Goal: Task Accomplishment & Management: Use online tool/utility

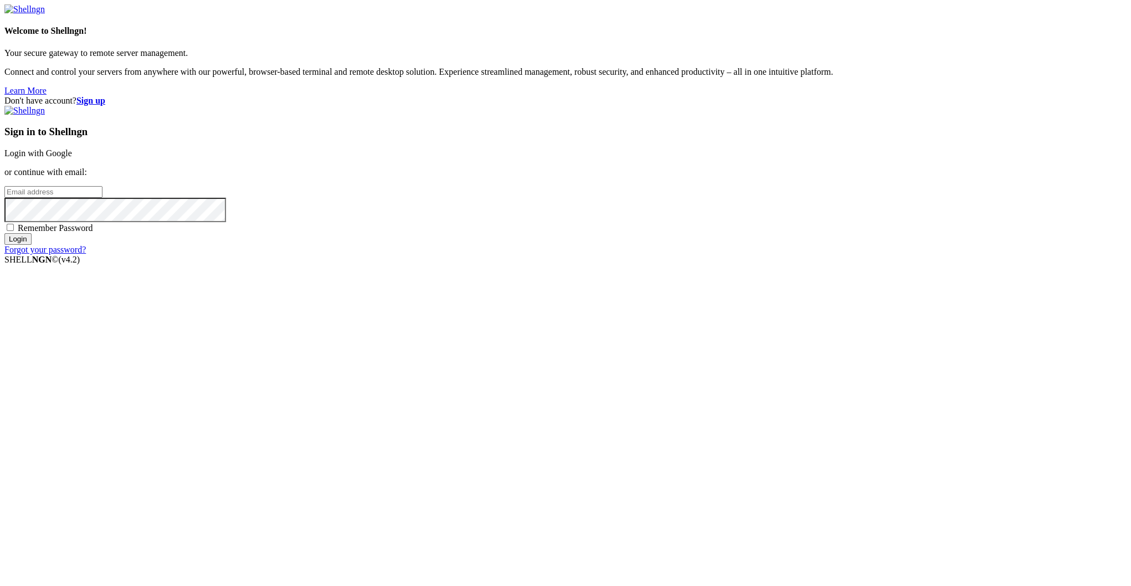
click at [753, 255] on div "Sign in to Shellngn Login with Google or continue with email: Remember Password…" at bounding box center [565, 180] width 1122 height 149
click at [102, 198] on input "email" at bounding box center [53, 192] width 98 height 12
click at [102, 198] on input "spammthissmaill@gmail.co" at bounding box center [53, 192] width 98 height 12
type input "spammthissmaill@gmail.com"
click at [4, 233] on input "Login" at bounding box center [17, 239] width 27 height 12
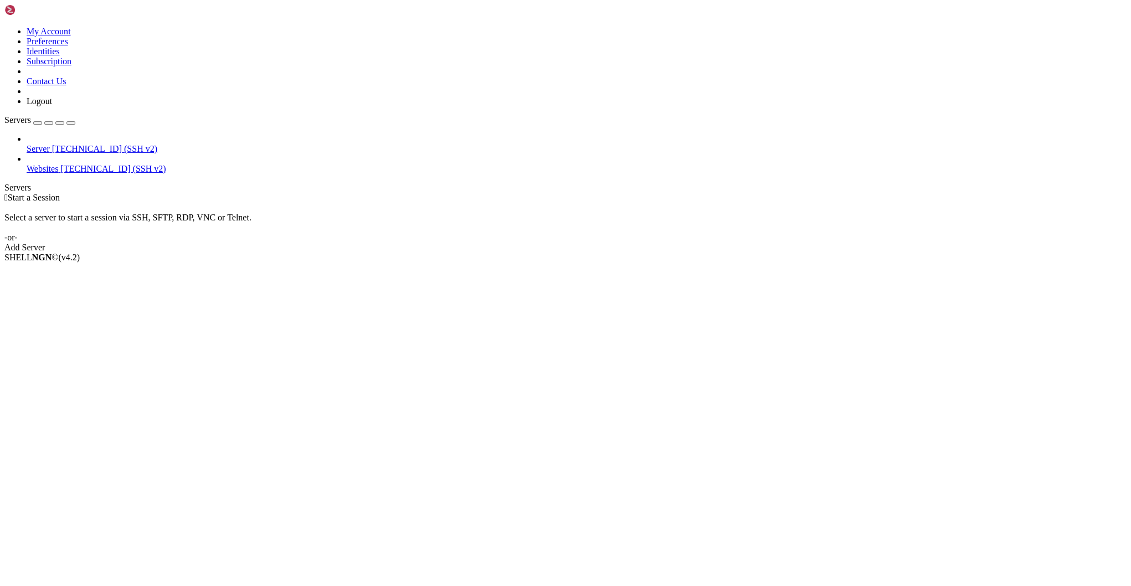
click at [30, 144] on link "Server 77.90.52.53 (SSH v2)" at bounding box center [577, 149] width 1100 height 10
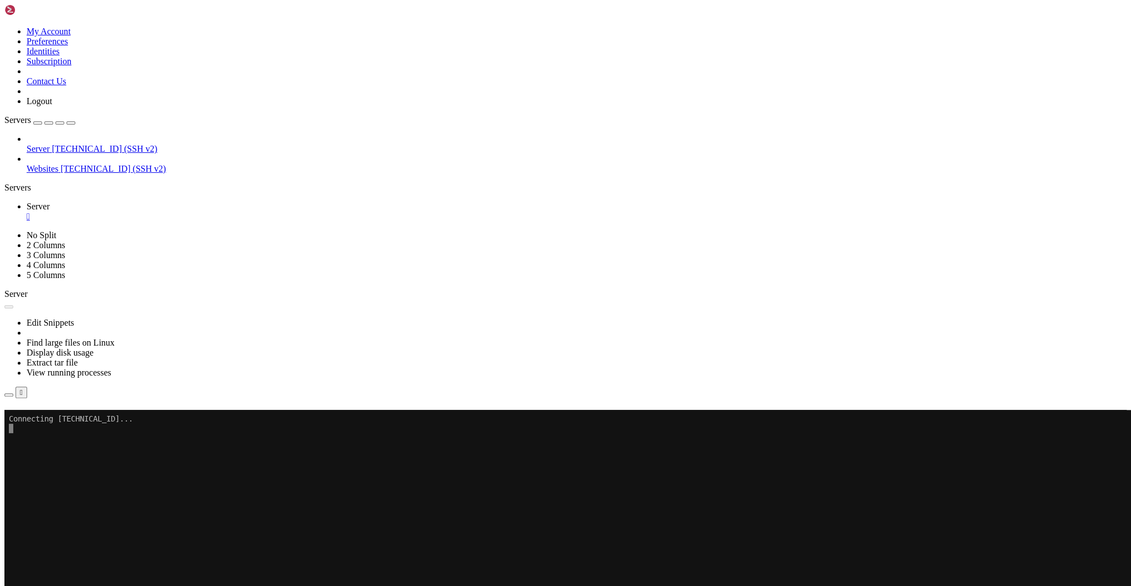
click at [4, 27] on link at bounding box center [4, 27] width 0 height 0
click at [52, 106] on link "Logout" at bounding box center [39, 100] width 25 height 9
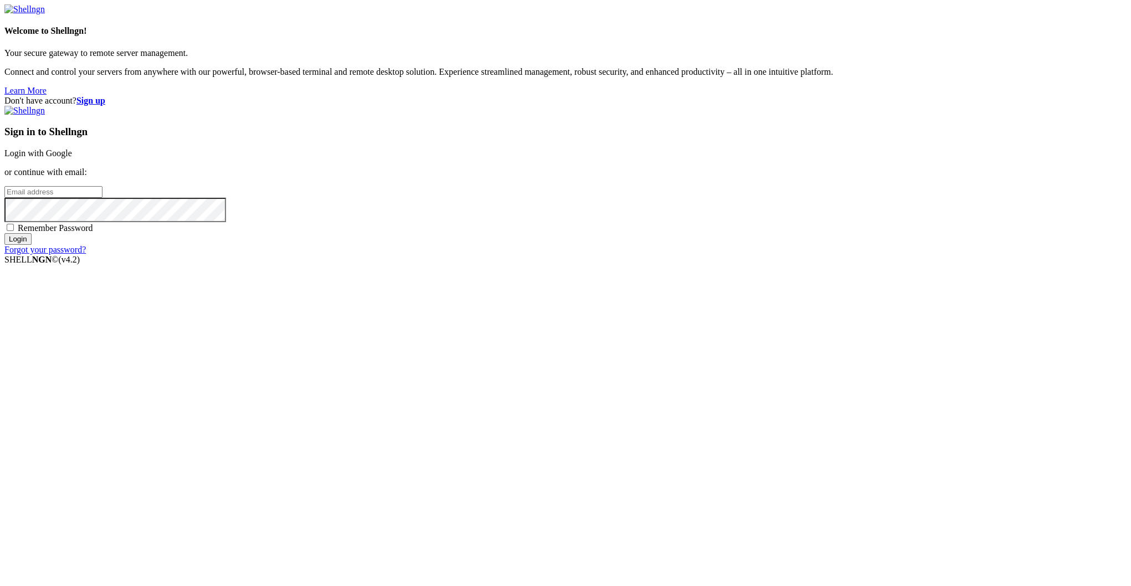
click at [105, 96] on strong "Sign up" at bounding box center [90, 100] width 29 height 9
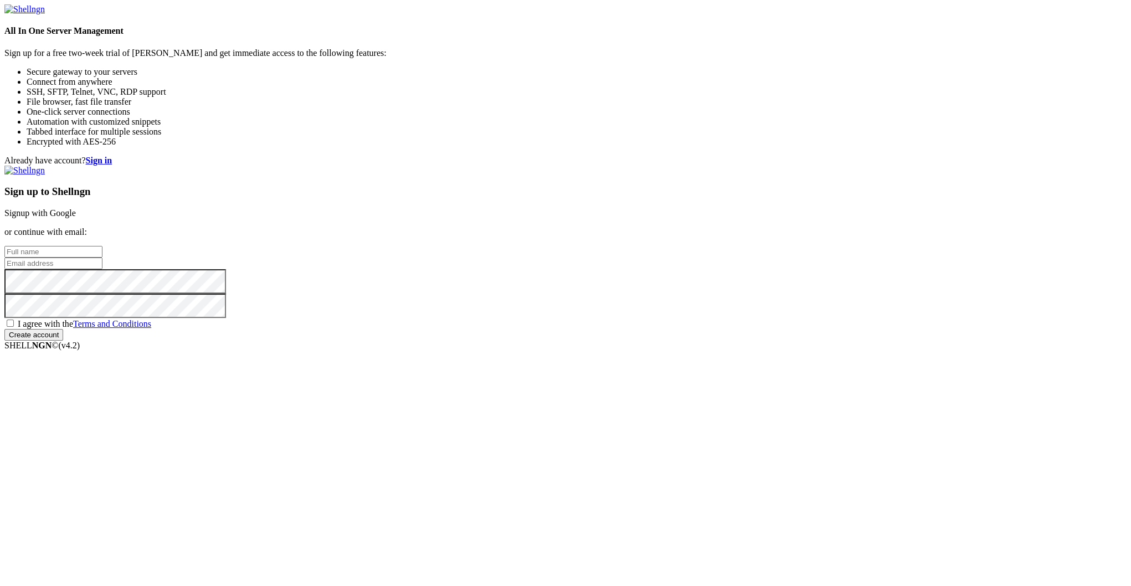
click at [102, 257] on input "text" at bounding box center [53, 252] width 98 height 12
type input "Benji Knolle"
paste input "[EMAIL_ADDRESS][DOMAIN_NAME]"
type input "[EMAIL_ADDRESS][DOMAIN_NAME]"
click at [151, 328] on span "I agree with the Terms and Conditions" at bounding box center [84, 323] width 133 height 9
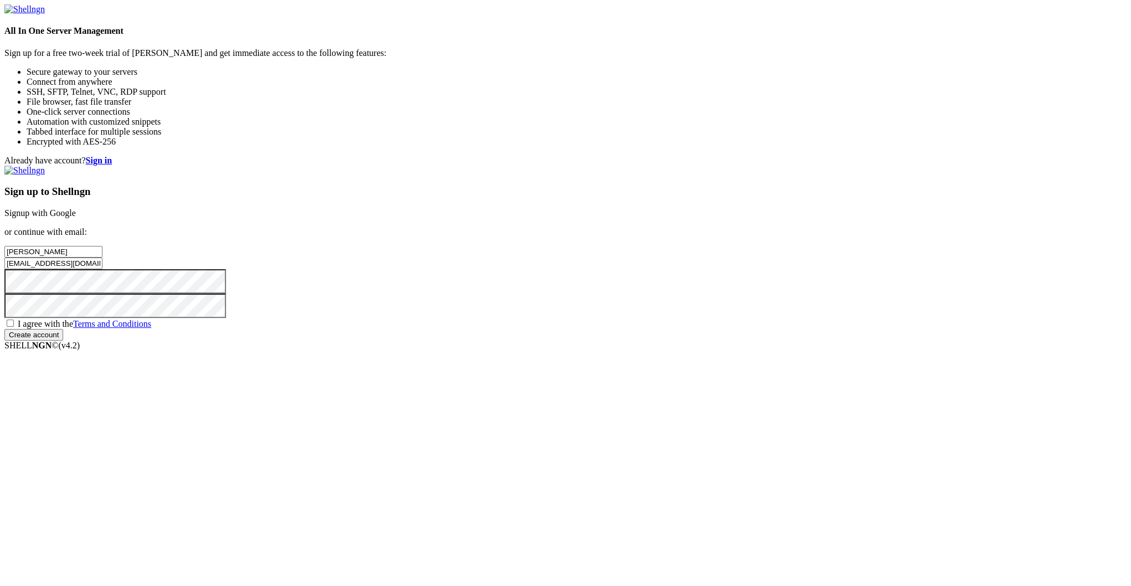
click at [14, 327] on input "I agree with the Terms and Conditions" at bounding box center [10, 322] width 7 height 7
checkbox input "true"
click at [697, 341] on div "Sign up to Shellngn Signup with Google or continue with email: Benji Knolle lep…" at bounding box center [565, 253] width 1122 height 175
click at [63, 341] on input "Create account" at bounding box center [33, 335] width 59 height 12
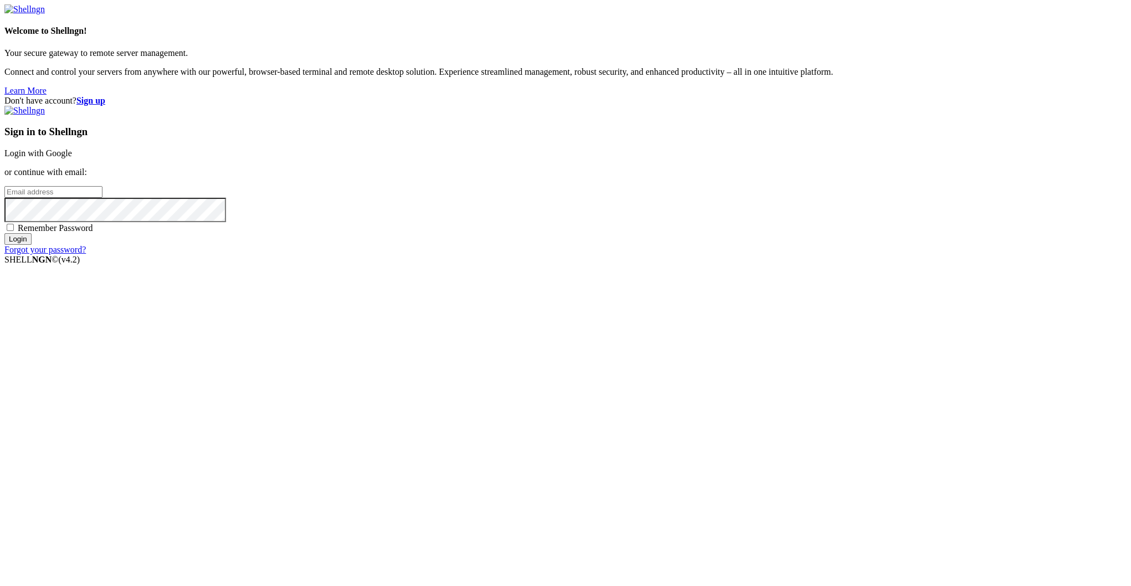
click at [102, 198] on input "email" at bounding box center [53, 192] width 98 height 12
paste input "[EMAIL_ADDRESS][DOMAIN_NAME]"
type input "[EMAIL_ADDRESS][DOMAIN_NAME]"
click at [4, 233] on input "Login" at bounding box center [17, 239] width 27 height 12
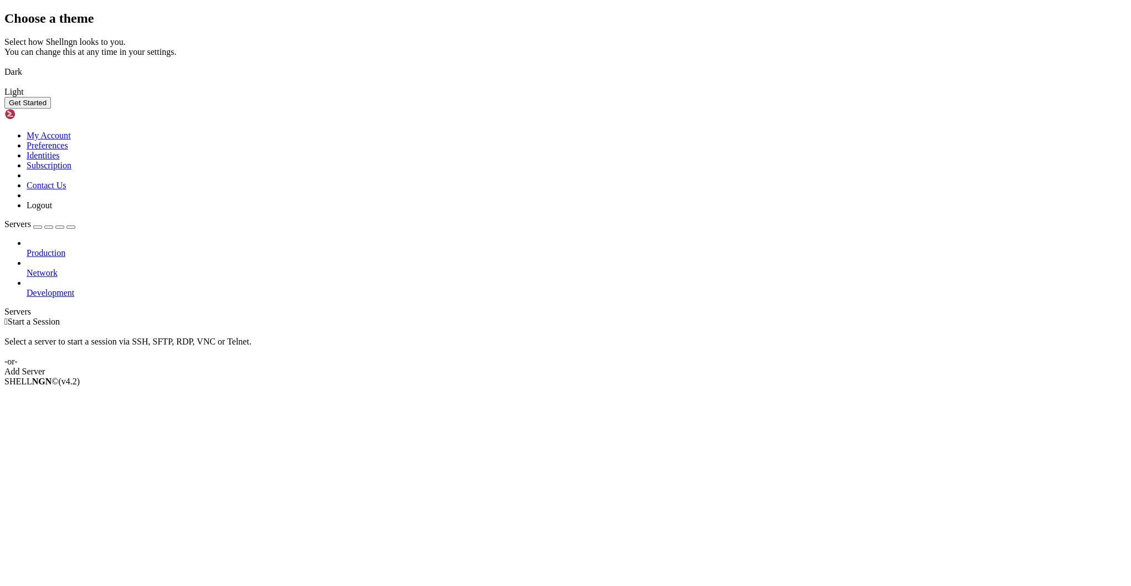
click at [4, 65] on img at bounding box center [4, 65] width 0 height 0
click at [51, 109] on button "Get Started" at bounding box center [27, 103] width 47 height 12
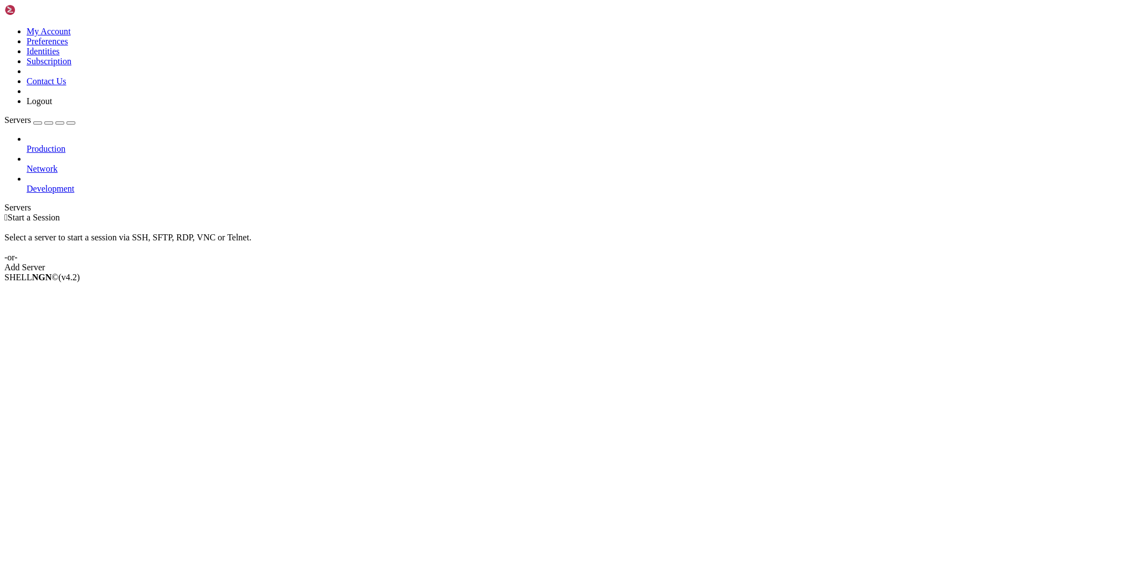
click at [616, 213] on div " Start a Session Select a server to start a session via SSH, SFTP, RDP, VNC or…" at bounding box center [565, 243] width 1122 height 60
click at [619, 262] on div "Add Server" at bounding box center [565, 267] width 1122 height 10
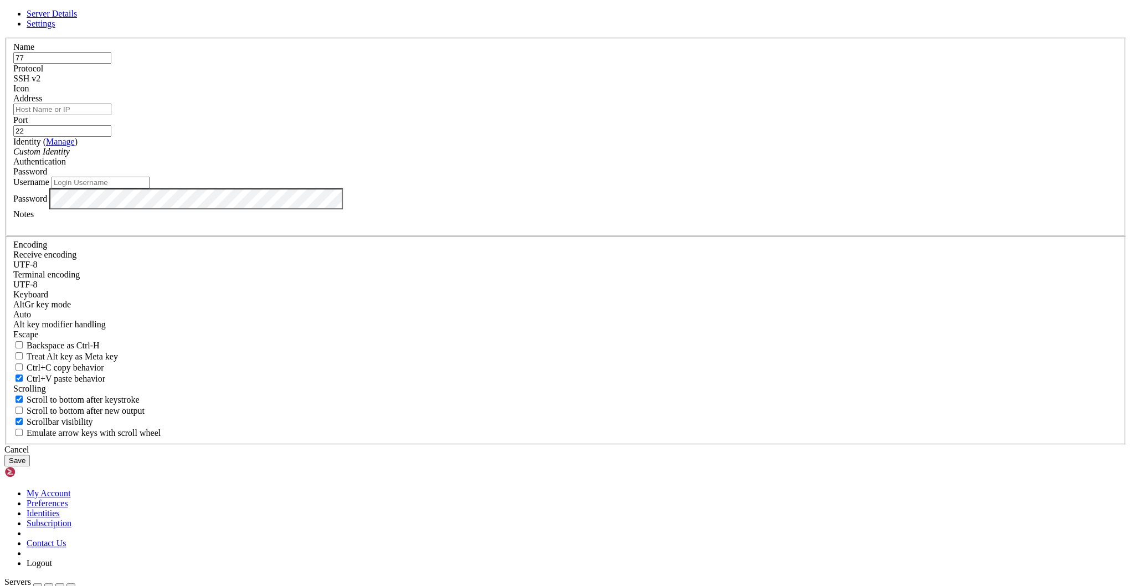
type input "7"
type input "aaPanel"
type input "[TECHNICAL_ID]"
click at [149, 188] on input "Username" at bounding box center [100, 183] width 98 height 12
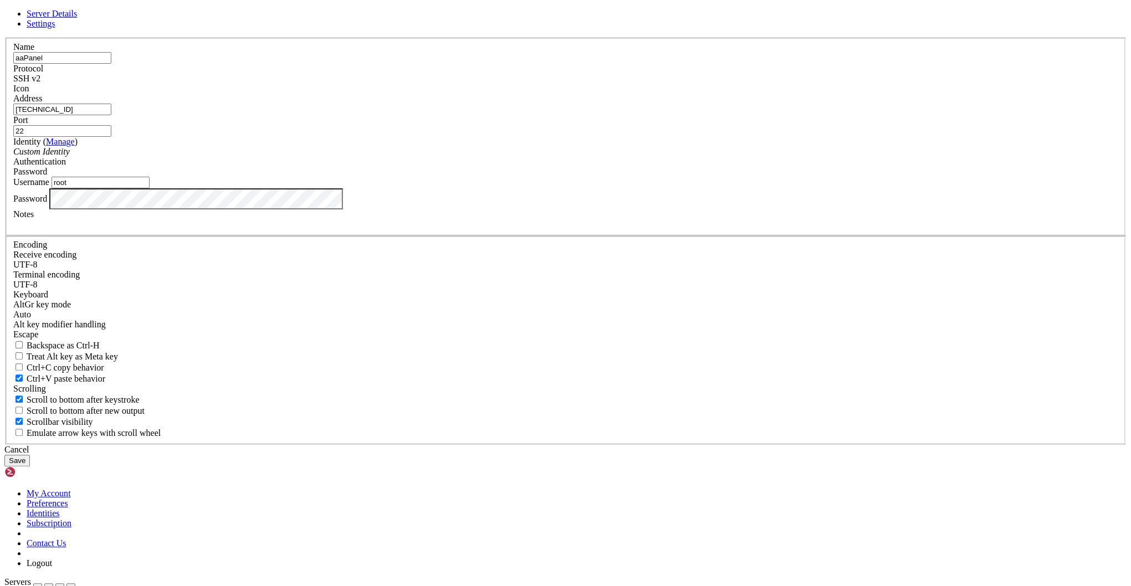
type input "root"
click at [30, 455] on button "Save" at bounding box center [16, 461] width 25 height 12
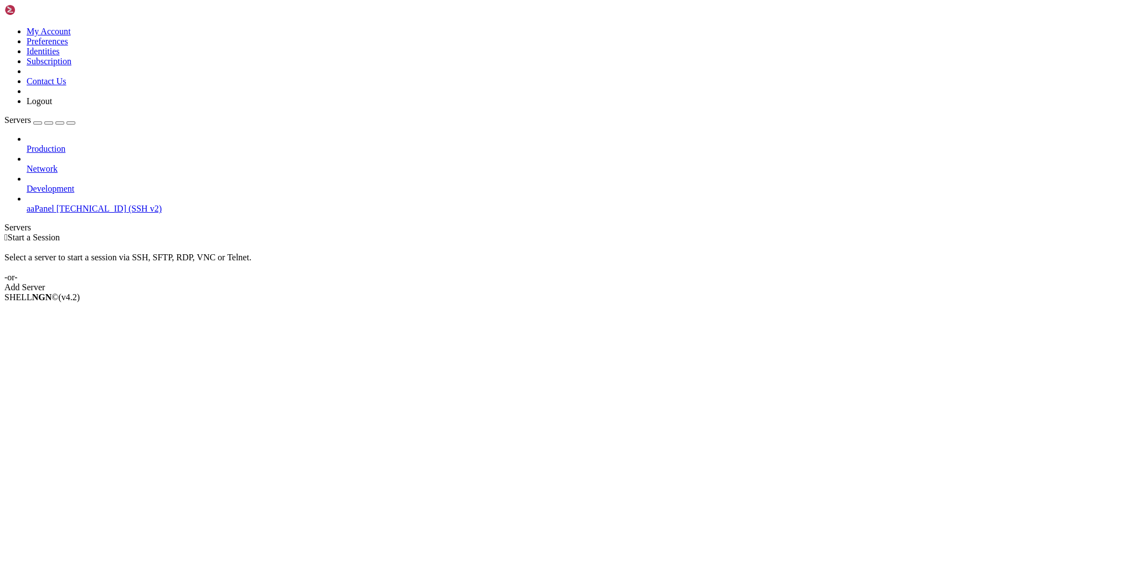
click at [56, 204] on link "aaPanel [TECHNICAL_ID] (SSH v2)" at bounding box center [577, 209] width 1100 height 10
click at [54, 204] on span "aaPanel" at bounding box center [41, 208] width 28 height 9
click at [125, 381] on li "Delete" at bounding box center [77, 386] width 101 height 10
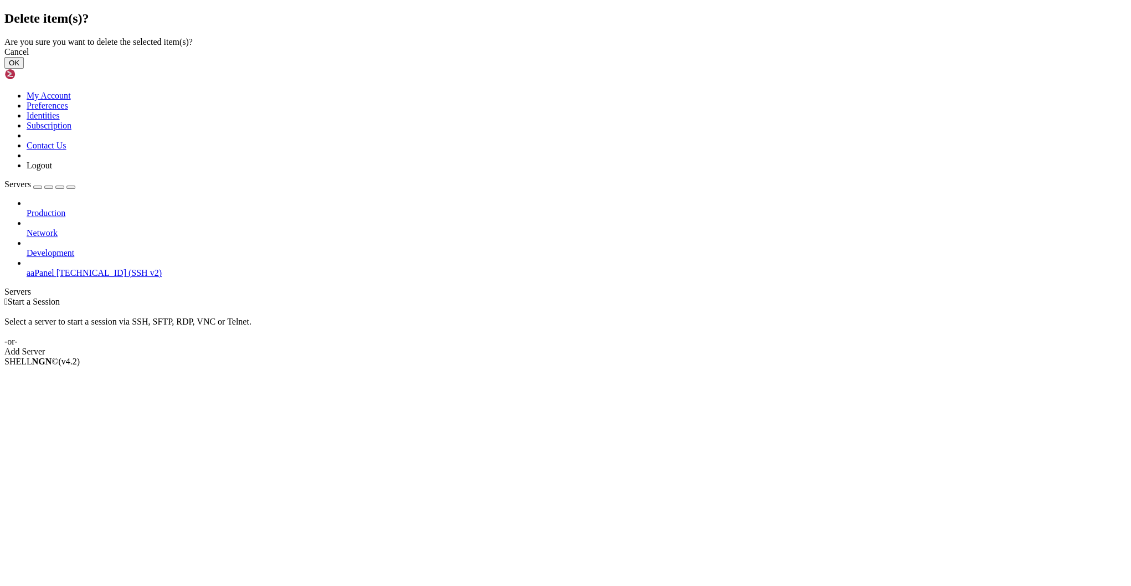
click at [24, 69] on button "OK" at bounding box center [13, 63] width 19 height 12
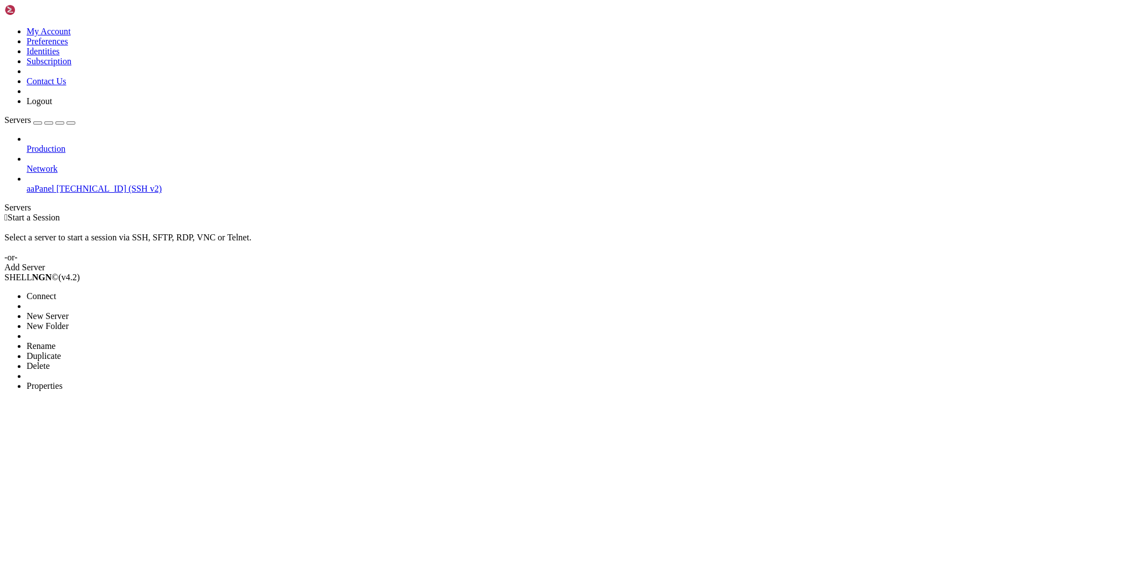
click at [49, 361] on span "Delete" at bounding box center [38, 365] width 23 height 9
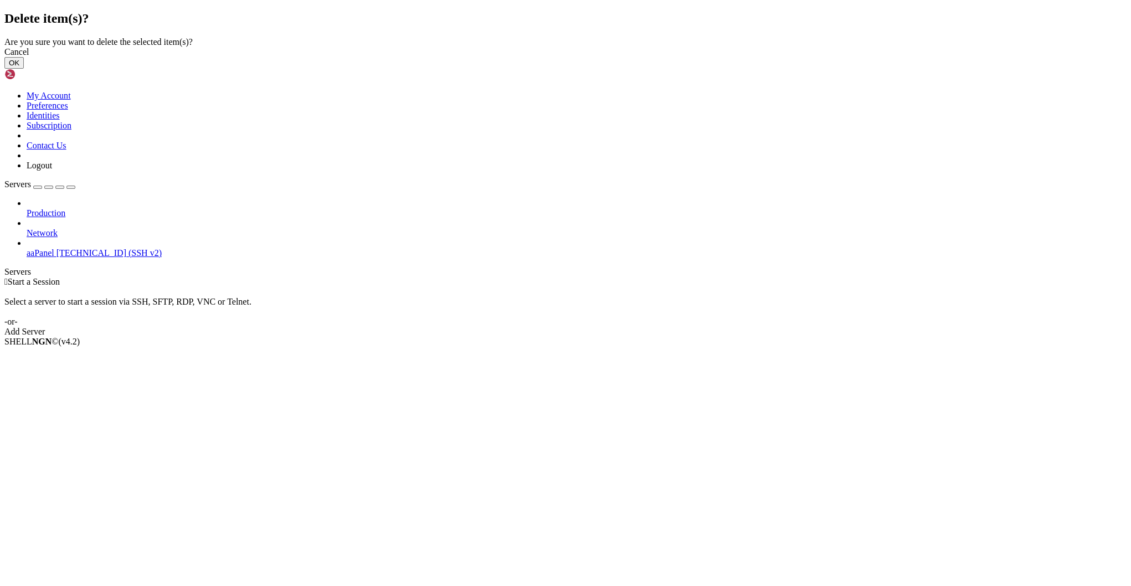
click at [24, 69] on button "OK" at bounding box center [13, 63] width 19 height 12
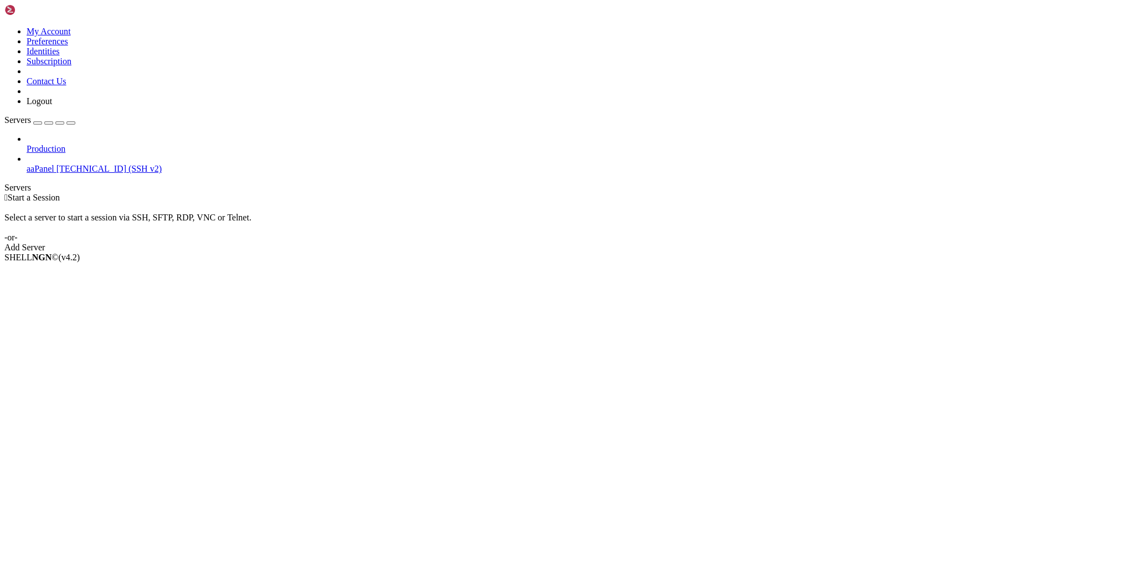
drag, startPoint x: 18, startPoint y: 51, endPoint x: 44, endPoint y: 83, distance: 41.7
click at [88, 271] on ul "Connect Open SFTP New Server New Folder Rename Duplicate Delete Properties" at bounding box center [65, 321] width 123 height 100
click at [81, 271] on ul "Connect Open SFTP New Server New Folder Rename Duplicate Delete Properties" at bounding box center [65, 321] width 123 height 100
click at [113, 271] on ul "Connect Open SFTP New Server New Folder Rename Duplicate Delete Properties" at bounding box center [65, 321] width 123 height 100
click at [107, 331] on li "Duplicate" at bounding box center [77, 336] width 101 height 10
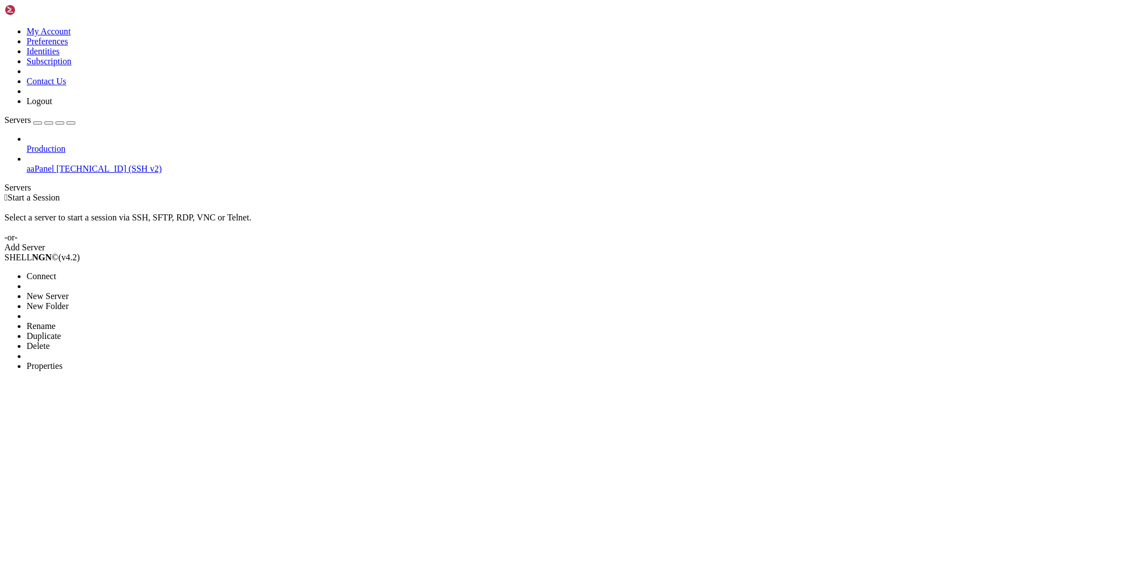
click at [125, 341] on li "Delete" at bounding box center [77, 346] width 101 height 10
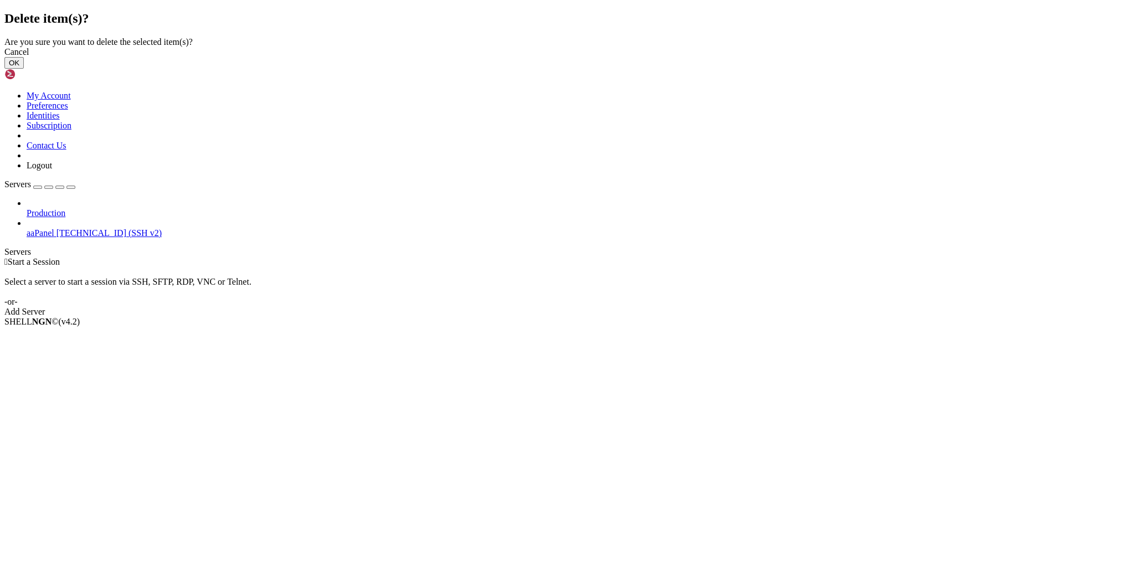
click at [24, 69] on button "OK" at bounding box center [13, 63] width 19 height 12
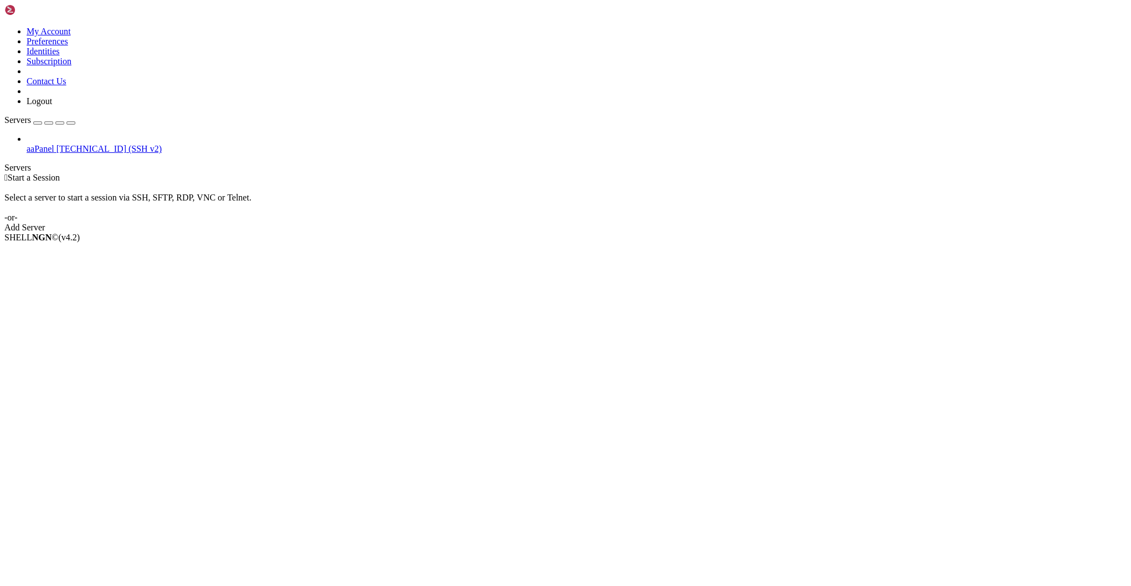
click at [38, 144] on span "aaPanel" at bounding box center [41, 148] width 28 height 9
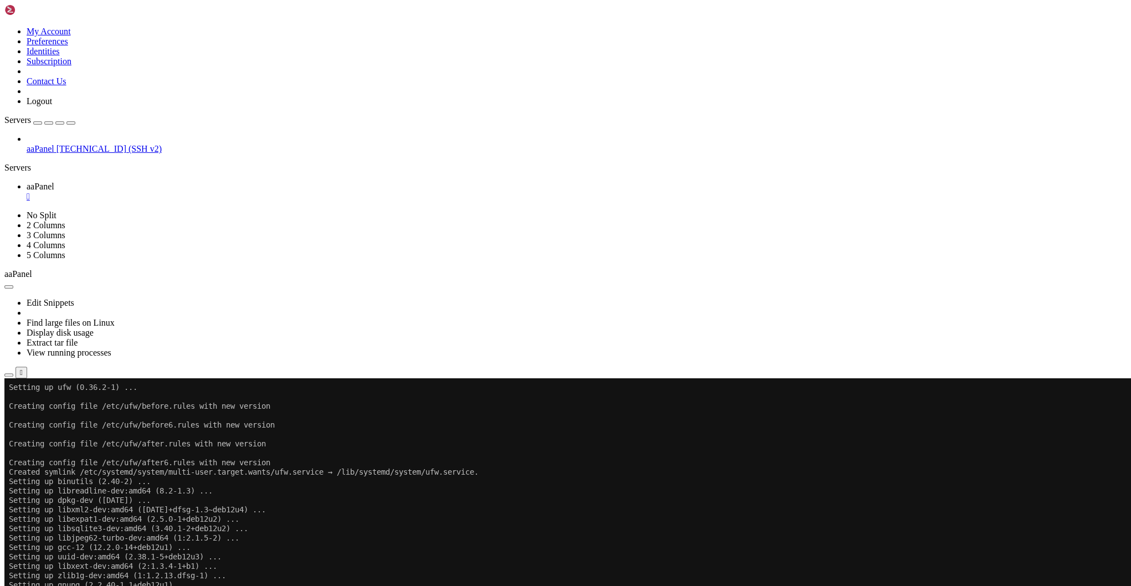
scroll to position [11399, 0]
drag, startPoint x: 219, startPoint y: 708, endPoint x: 301, endPoint y: 792, distance: 116.7
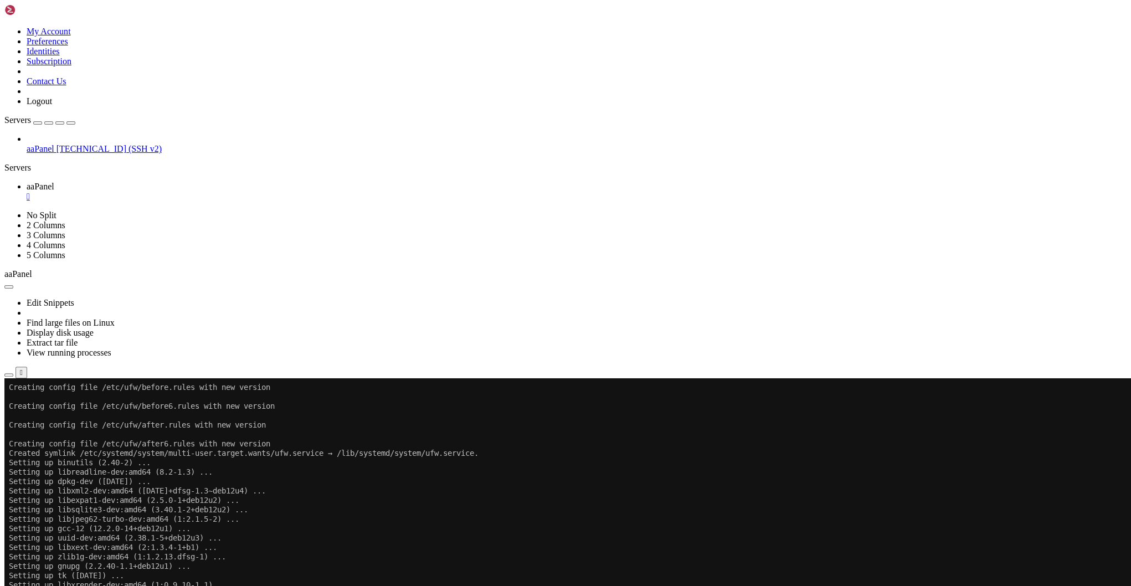
scroll to position [11417, 0]
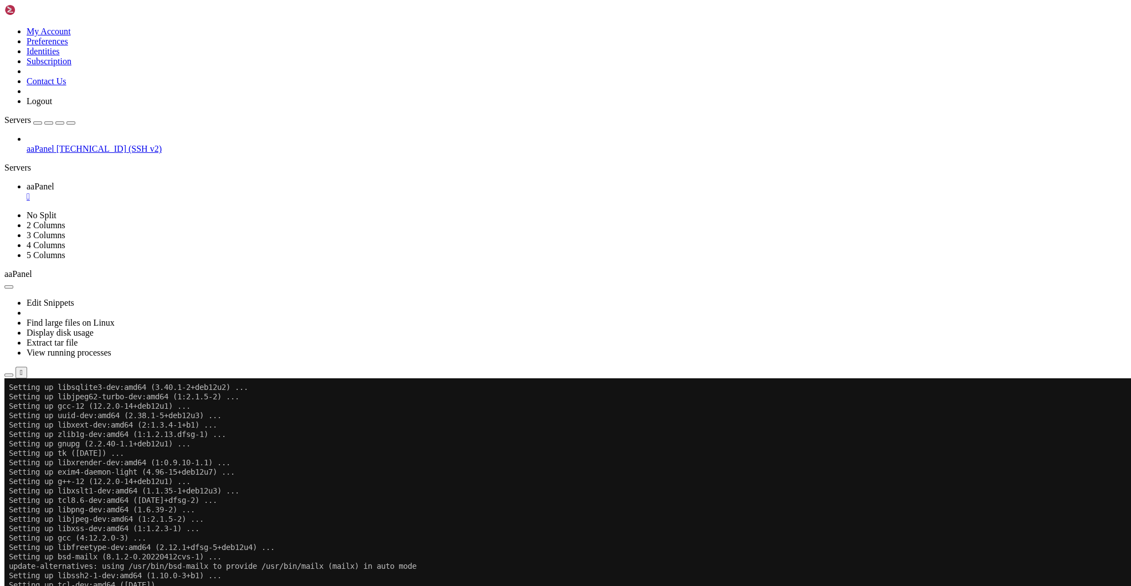
scroll to position [11587, 0]
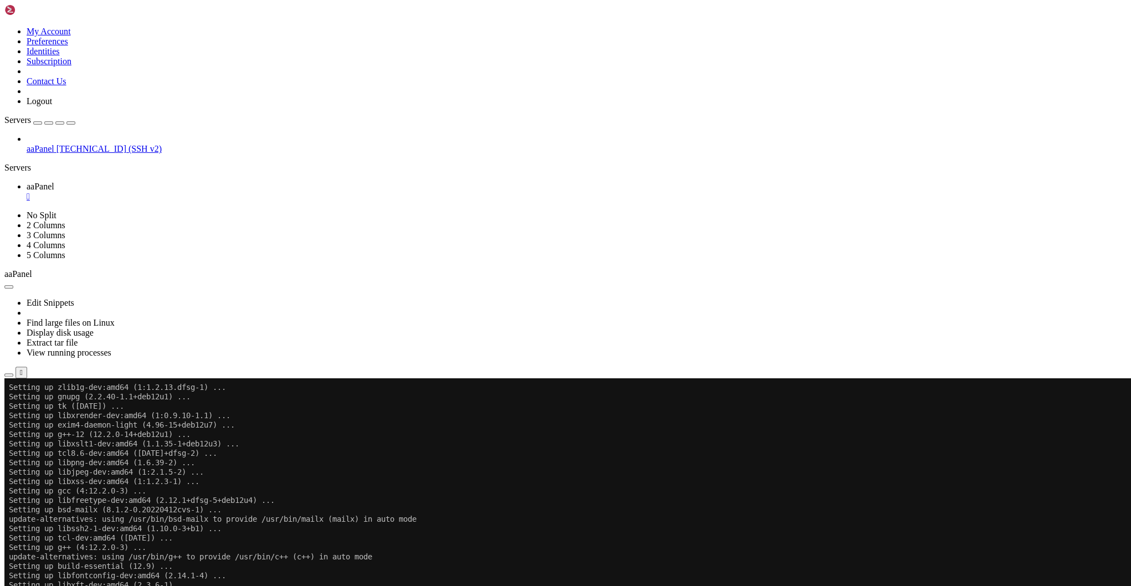
click at [702, 451] on x-row "Setting up tcl8.6-dev:amd64 ([DATE]+dfsg-2) ..." at bounding box center [500, 452] width 983 height 9
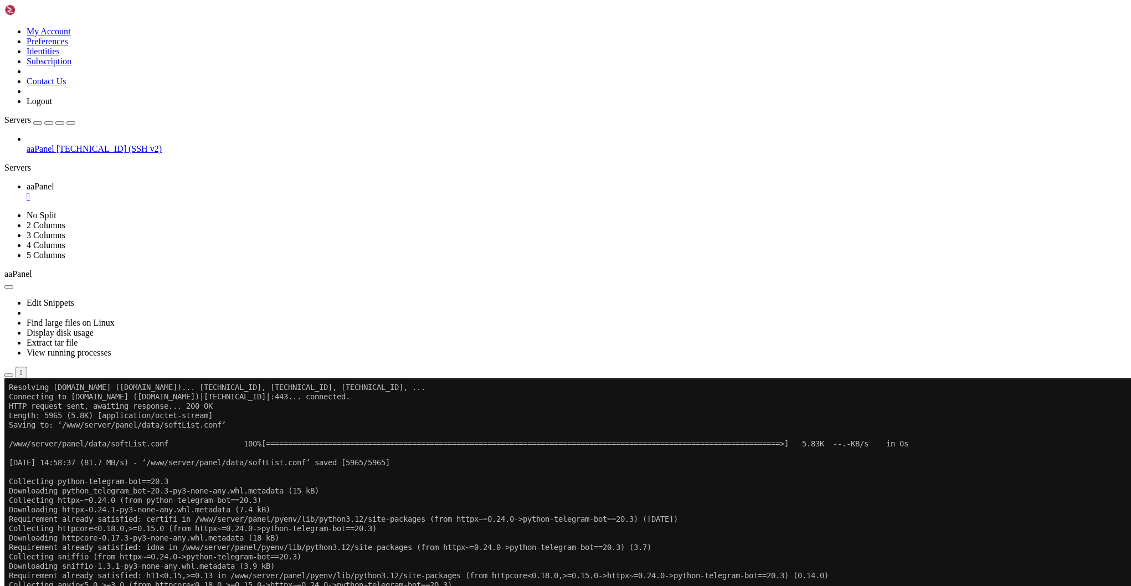
scroll to position [12726, 0]
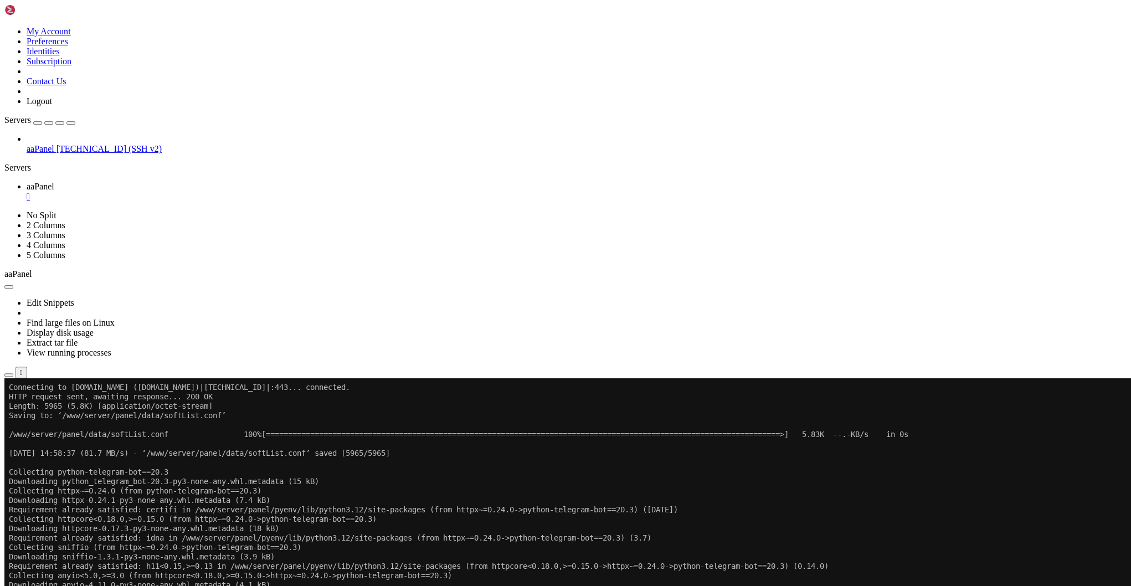
click at [220, 417] on div "SHELL NGN © (v 4.2 ) [TECHNICAL_ID] Connected" at bounding box center [565, 403] width 1122 height 30
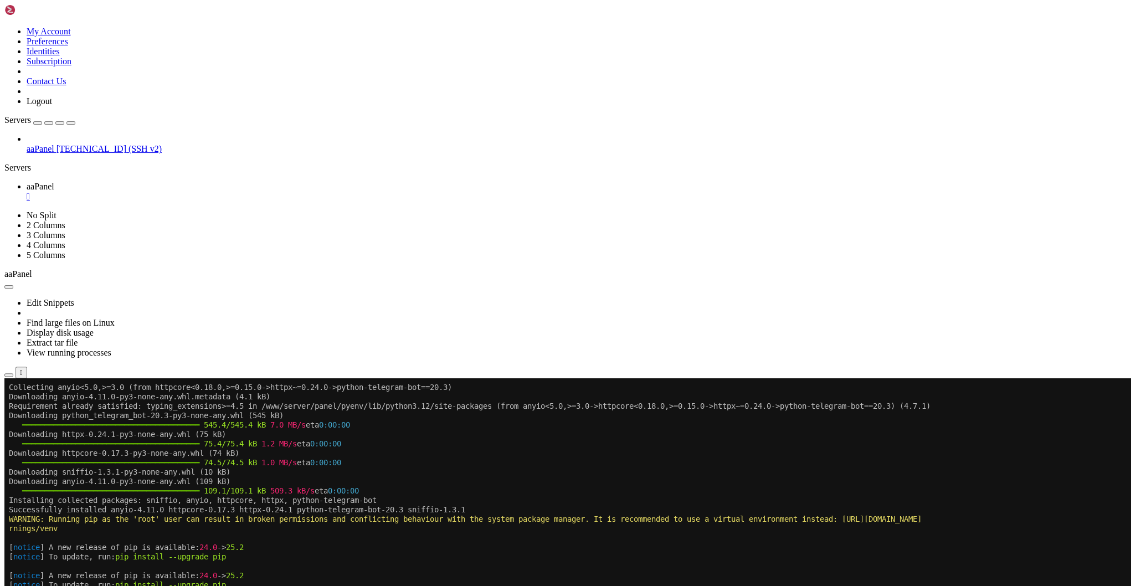
scroll to position [13036, 0]
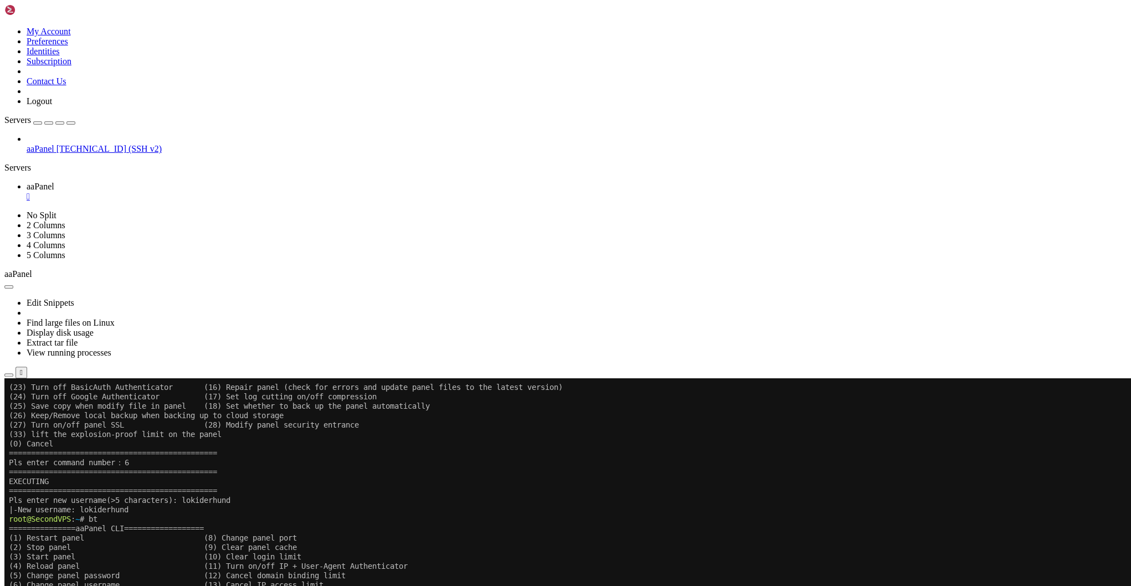
scroll to position [14063, 0]
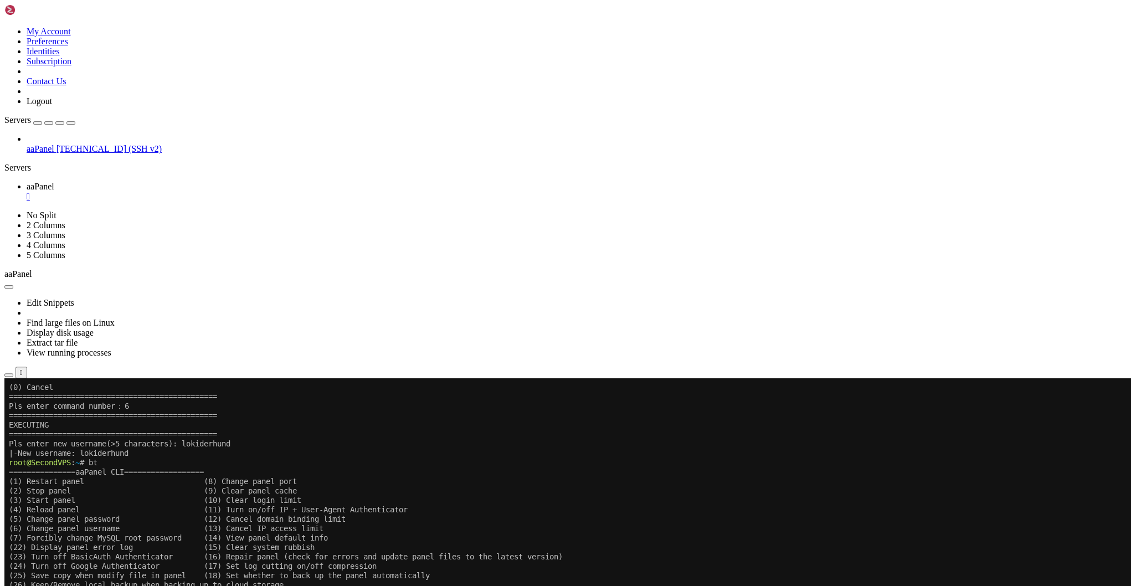
drag, startPoint x: 308, startPoint y: 824, endPoint x: 154, endPoint y: 824, distance: 153.4
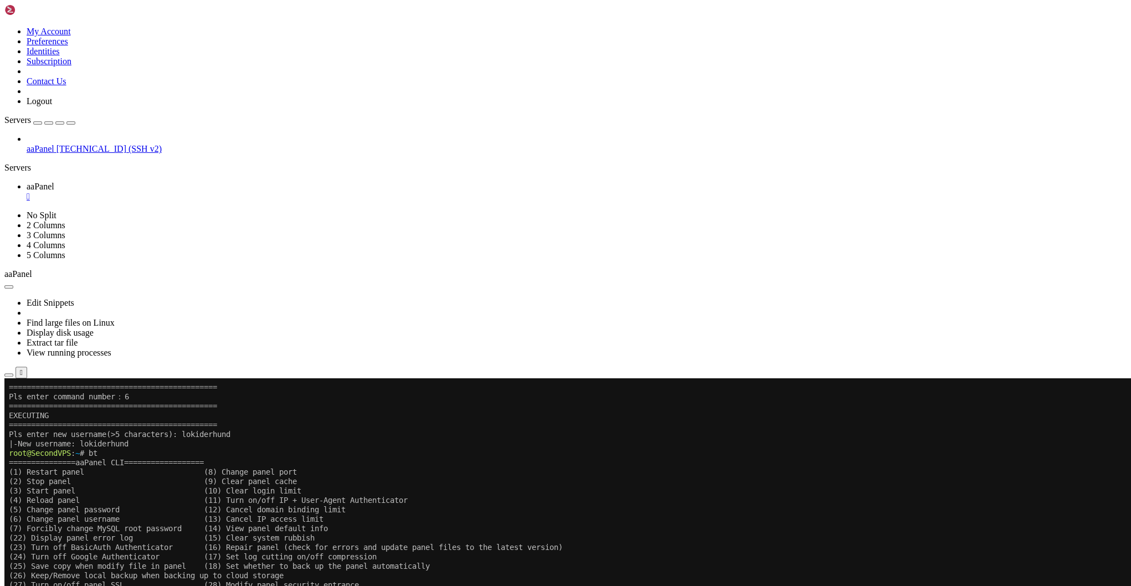
scroll to position [14072, 0]
